Goal: Navigation & Orientation: Find specific page/section

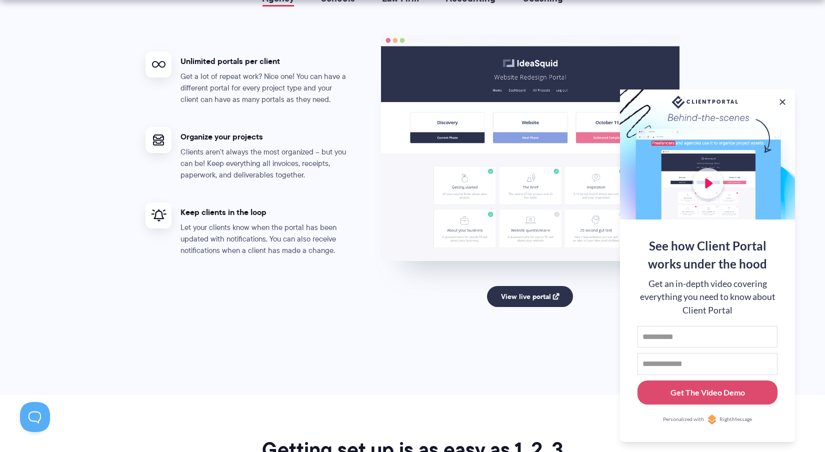
scroll to position [1924, 0]
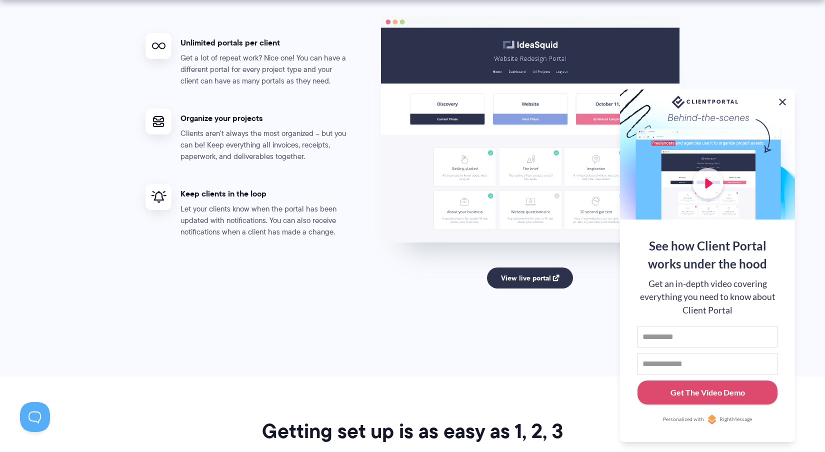
click at [784, 100] on button at bounding box center [782, 102] width 12 height 12
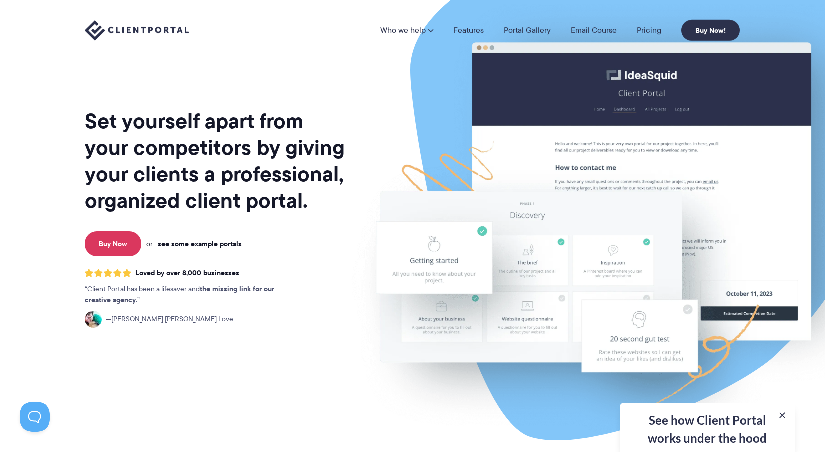
scroll to position [0, 0]
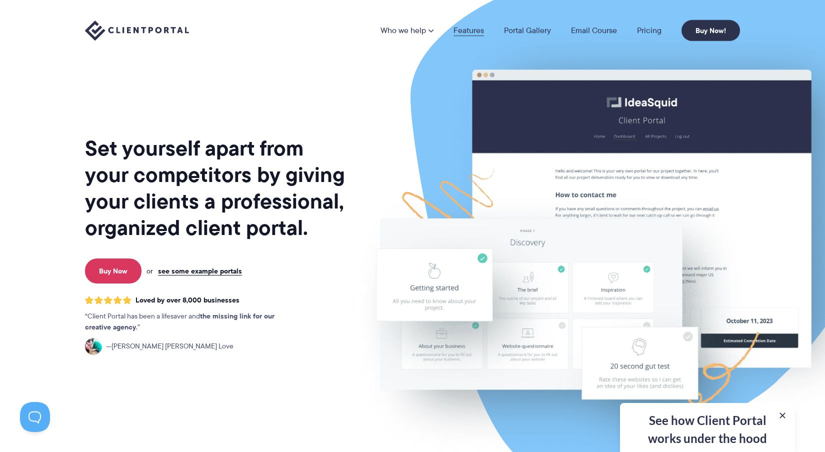
click at [469, 31] on link "Features" at bounding box center [468, 30] width 30 height 8
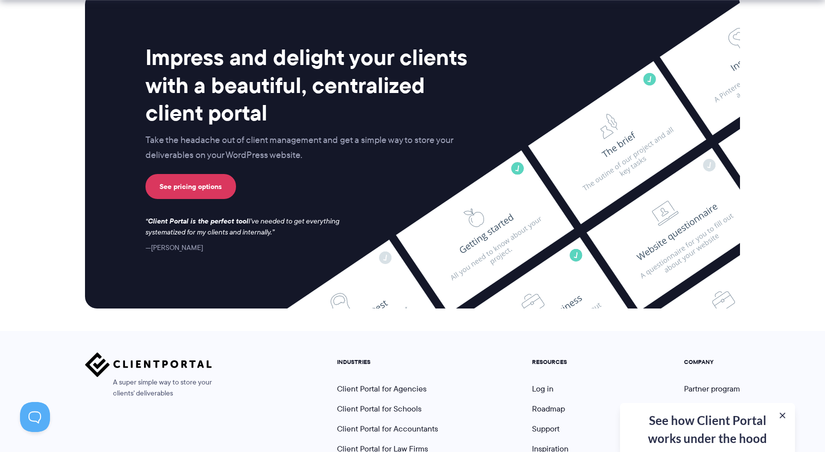
scroll to position [2568, 0]
